Goal: Information Seeking & Learning: Learn about a topic

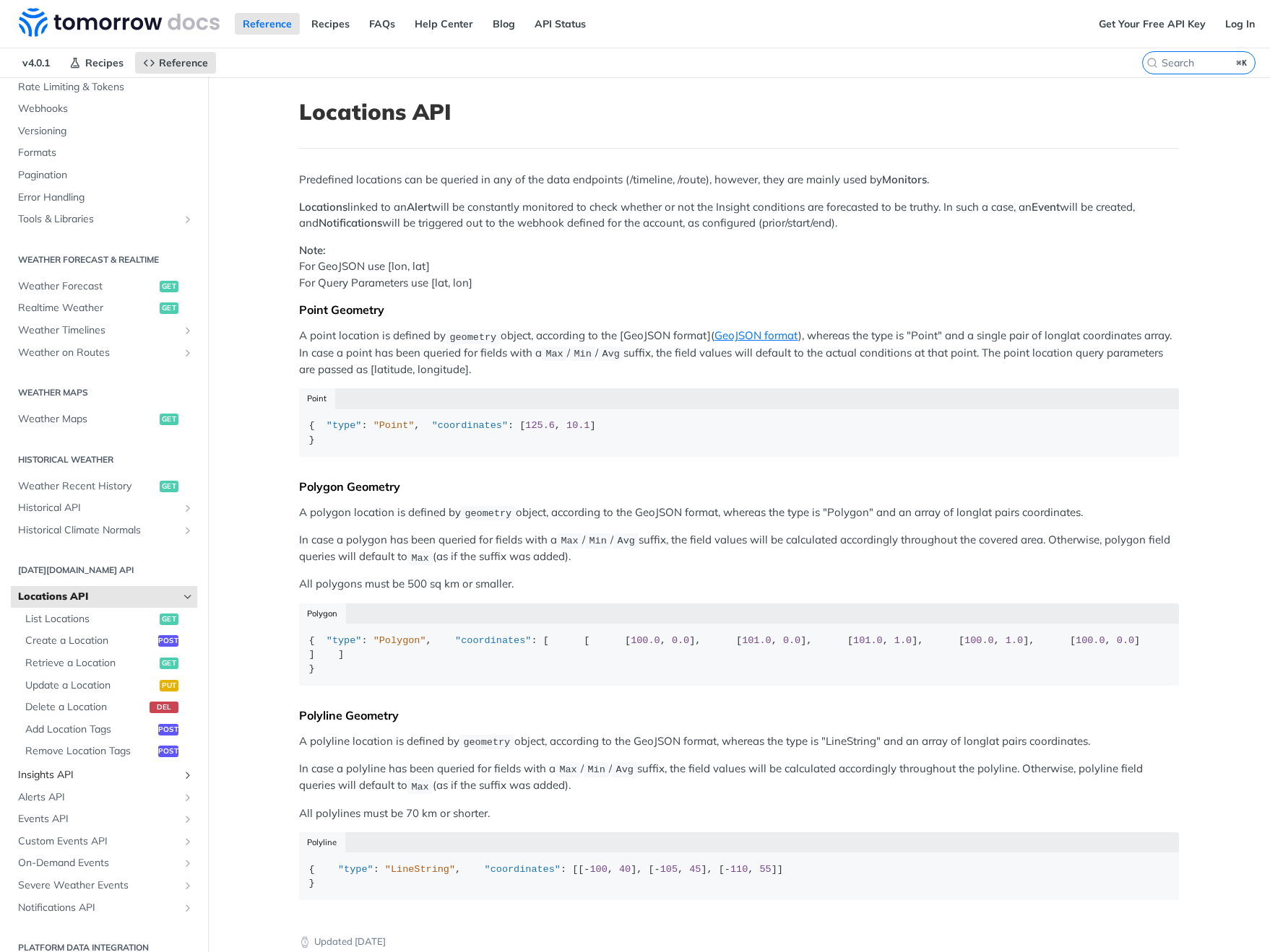
scroll to position [1, 0]
click at [107, 790] on span "Alerts API" at bounding box center [98, 797] width 160 height 14
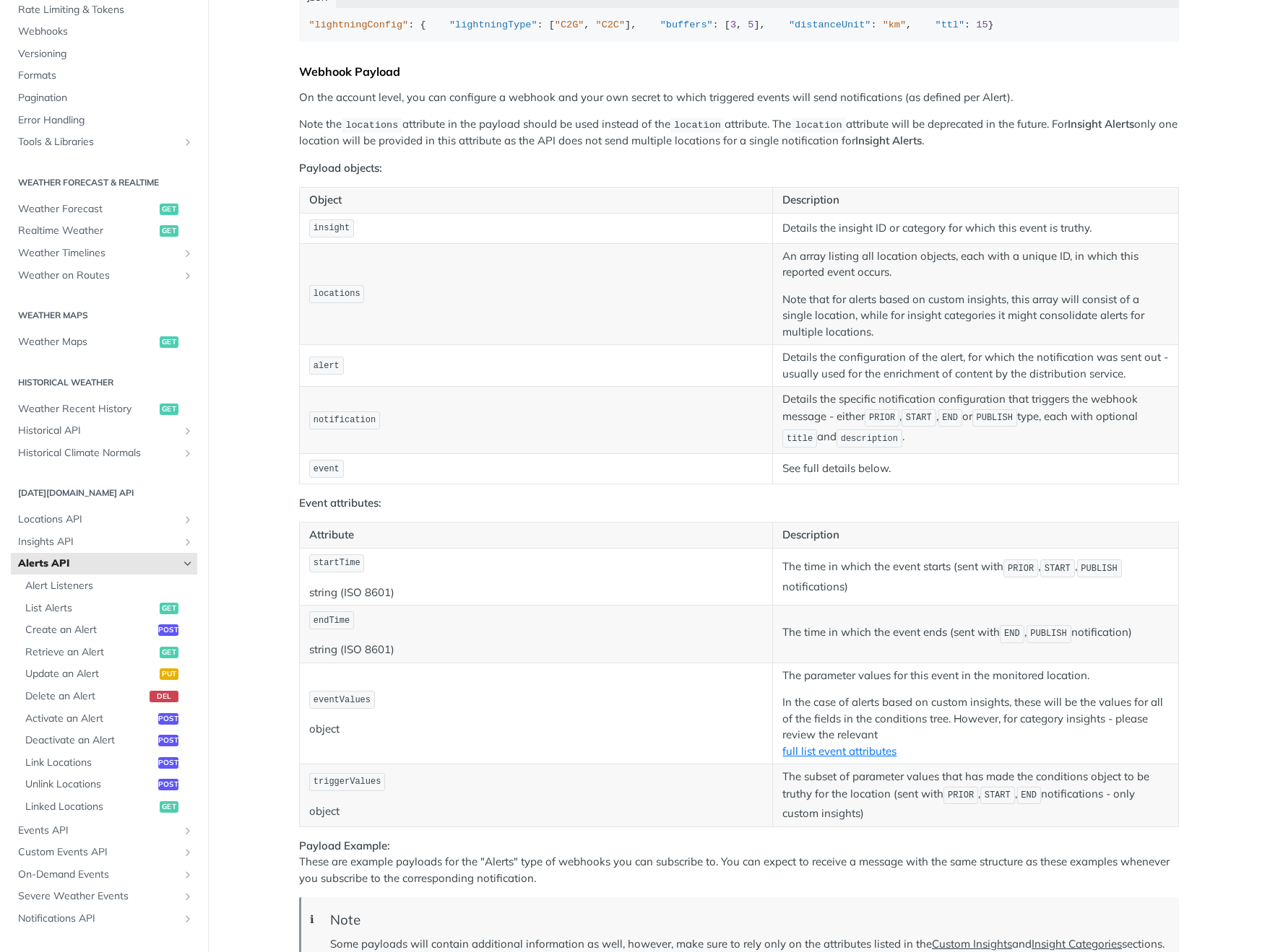
scroll to position [1275, 0]
click at [816, 475] on p "See full details below." at bounding box center [975, 466] width 386 height 17
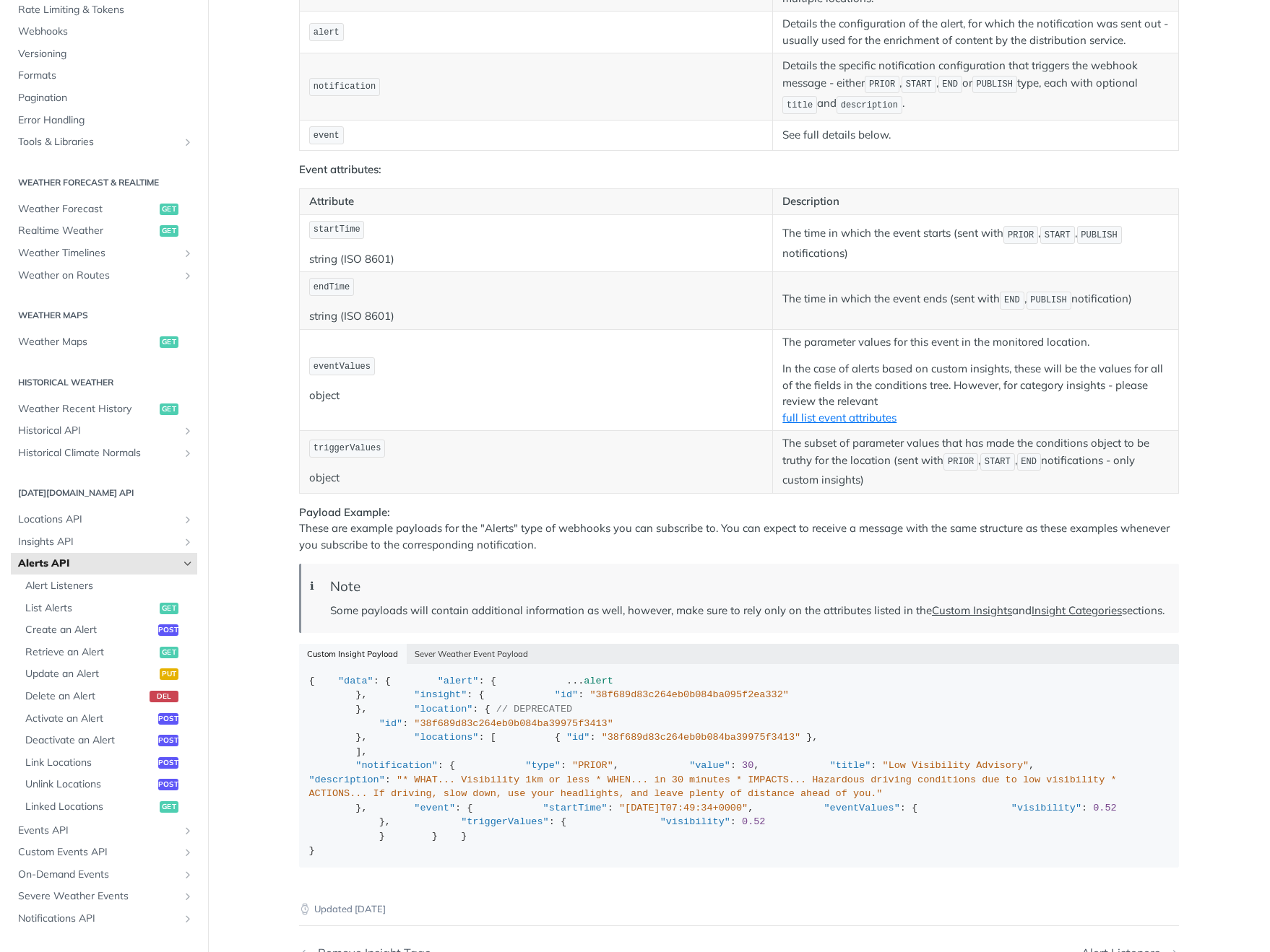
scroll to position [1606, 0]
click at [871, 424] on link "full list event attributes" at bounding box center [839, 417] width 114 height 14
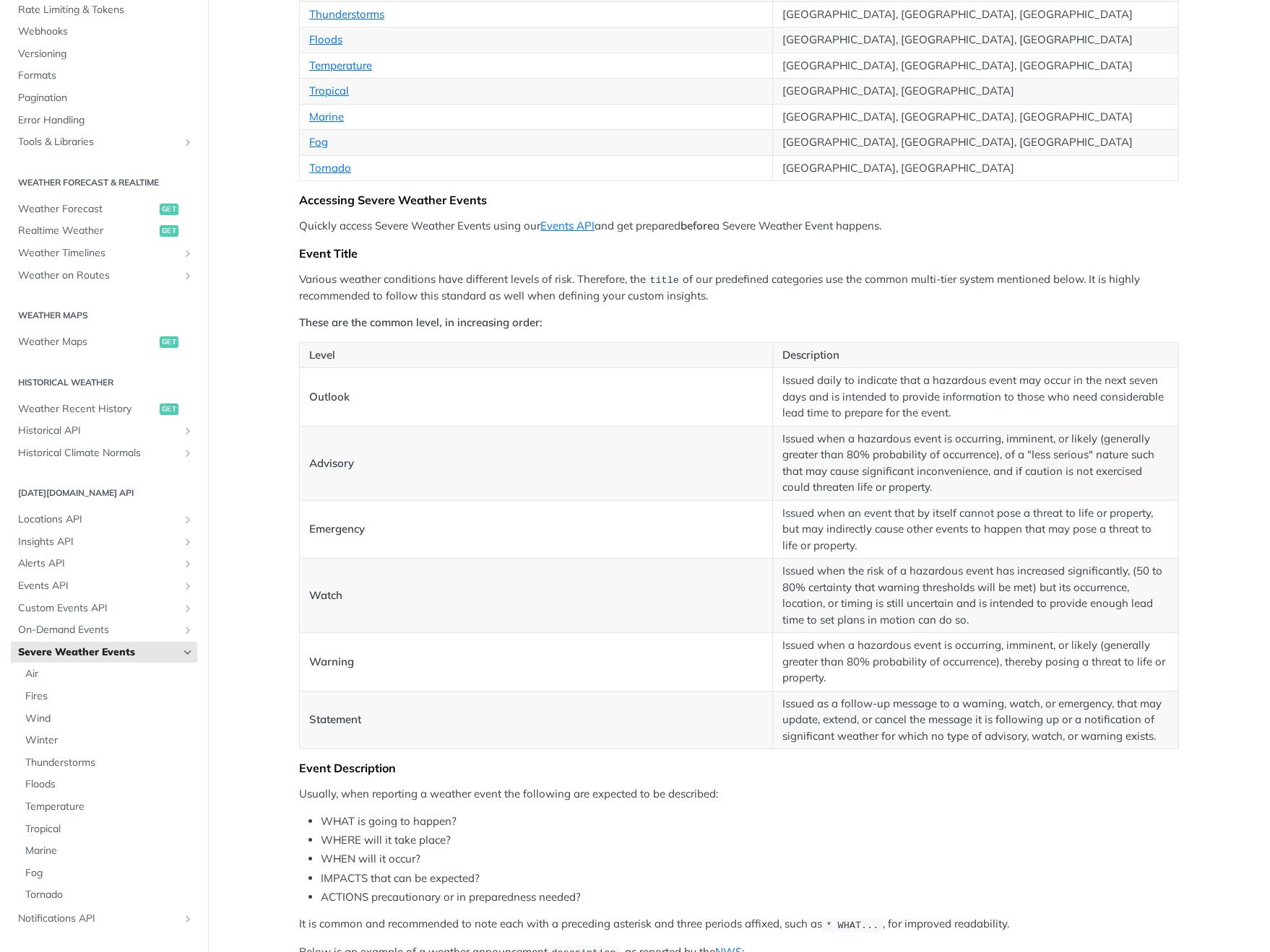
scroll to position [496, 0]
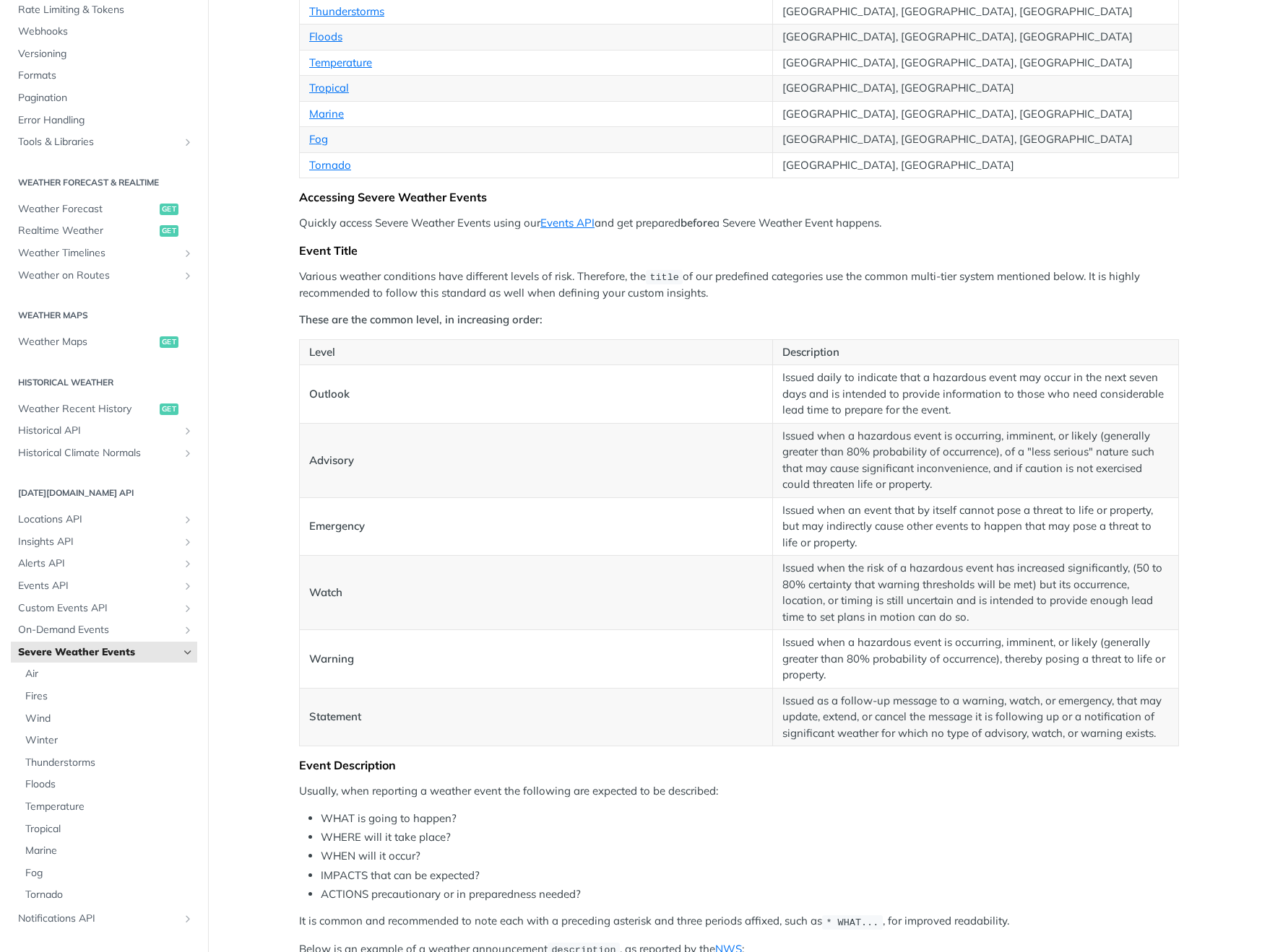
click at [403, 539] on td "Emergency" at bounding box center [536, 527] width 473 height 59
drag, startPoint x: 1063, startPoint y: 93, endPoint x: 1065, endPoint y: 85, distance: 8.2
click at [1063, 93] on td "[GEOGRAPHIC_DATA], [GEOGRAPHIC_DATA]" at bounding box center [976, 91] width 406 height 26
click at [971, 132] on td "[GEOGRAPHIC_DATA], [GEOGRAPHIC_DATA], [GEOGRAPHIC_DATA]" at bounding box center [976, 142] width 406 height 26
